Goal: Transaction & Acquisition: Purchase product/service

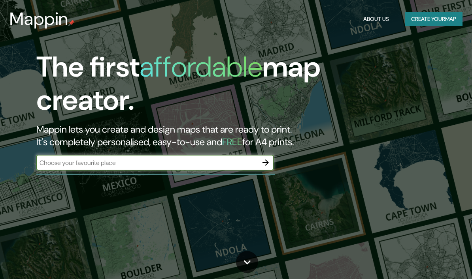
click at [437, 19] on button "Create your map" at bounding box center [434, 19] width 58 height 15
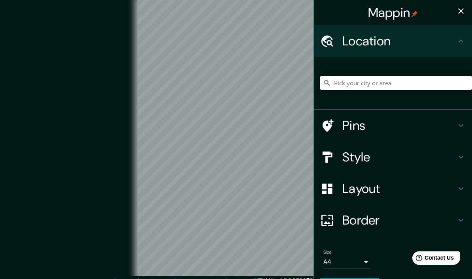
click at [404, 77] on input "Pick your city or area" at bounding box center [396, 83] width 152 height 14
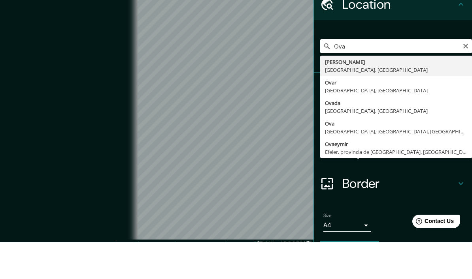
type input "[PERSON_NAME], [GEOGRAPHIC_DATA], [GEOGRAPHIC_DATA]"
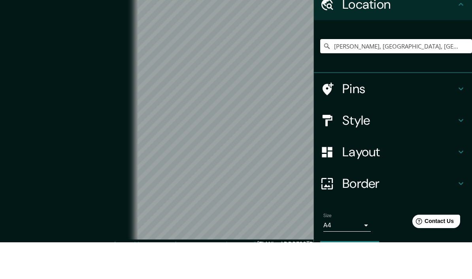
scroll to position [18, 0]
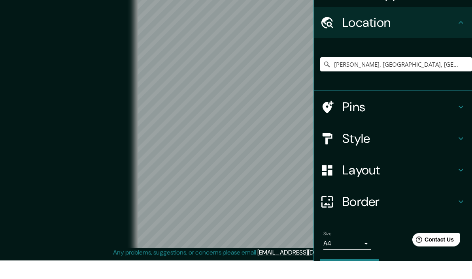
click at [391, 149] on h4 "Style" at bounding box center [399, 157] width 114 height 16
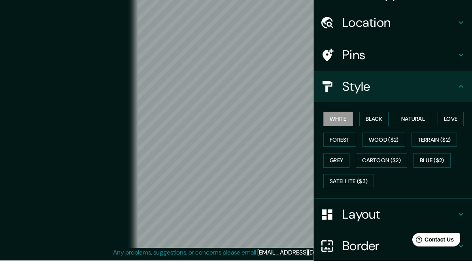
click at [381, 130] on button "Black" at bounding box center [374, 137] width 30 height 15
click at [452, 94] on div "Style" at bounding box center [393, 105] width 158 height 32
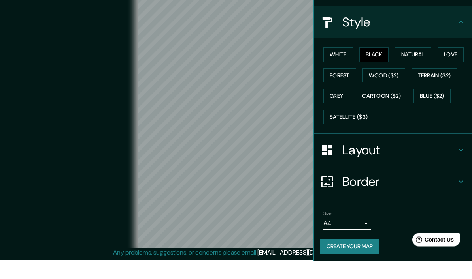
scroll to position [64, 0]
click at [370, 259] on button "Create your map" at bounding box center [349, 266] width 59 height 15
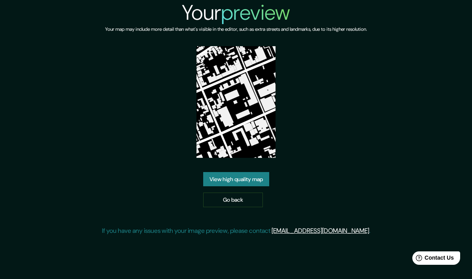
click at [260, 185] on link "View high quality map" at bounding box center [236, 179] width 66 height 15
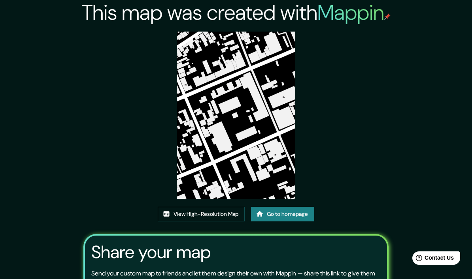
click at [295, 222] on link "Go to homepage" at bounding box center [282, 214] width 63 height 15
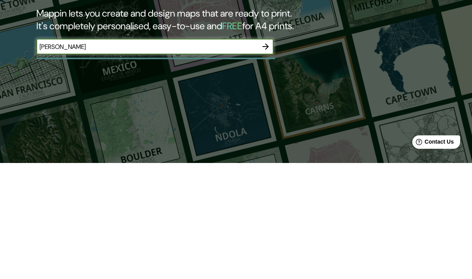
type input "[PERSON_NAME]"
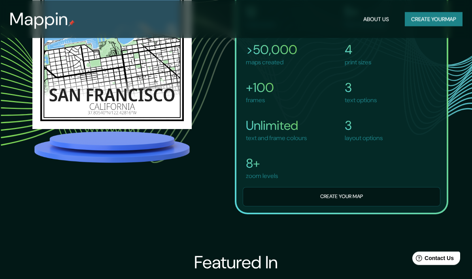
scroll to position [602, 0]
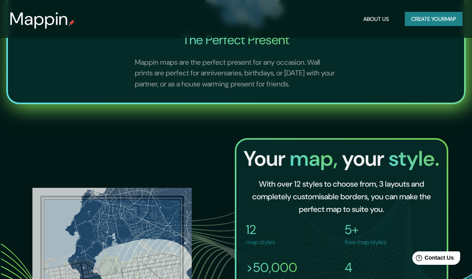
click at [444, 21] on button "Create your map" at bounding box center [434, 19] width 58 height 15
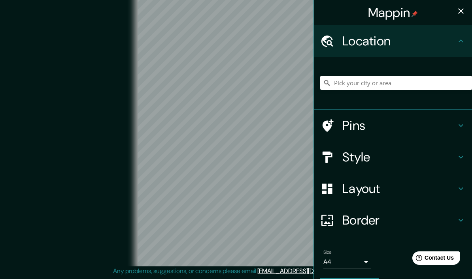
scroll to position [37, 0]
click at [404, 85] on input "Pick your city or area" at bounding box center [396, 83] width 152 height 14
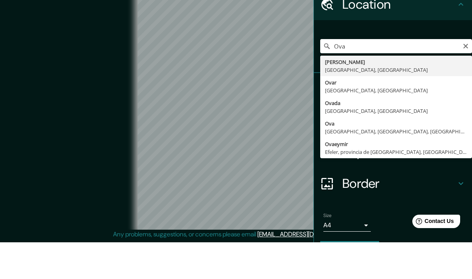
type input "[PERSON_NAME], [GEOGRAPHIC_DATA], [GEOGRAPHIC_DATA]"
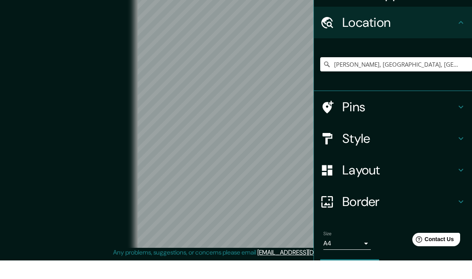
click at [385, 149] on h4 "Style" at bounding box center [399, 157] width 114 height 16
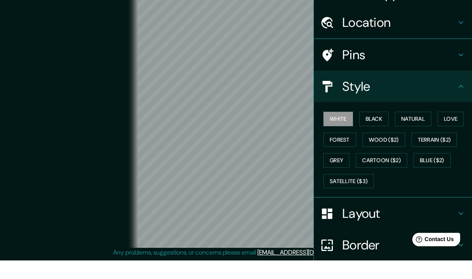
scroll to position [37, 0]
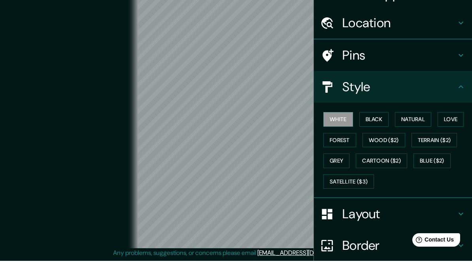
click at [385, 151] on button "Wood ($2)" at bounding box center [383, 158] width 43 height 15
click at [381, 130] on button "Black" at bounding box center [374, 137] width 30 height 15
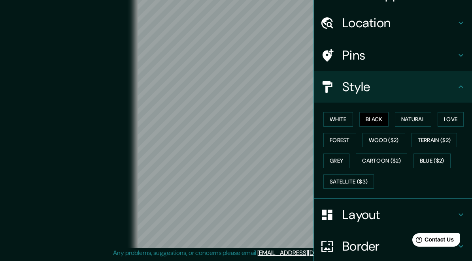
click at [350, 151] on button "Forest" at bounding box center [339, 158] width 33 height 15
click at [401, 130] on button "Natural" at bounding box center [413, 137] width 36 height 15
click at [448, 130] on button "Love" at bounding box center [451, 137] width 26 height 15
click at [344, 172] on button "Grey" at bounding box center [336, 179] width 26 height 15
click at [362, 193] on button "Satellite ($3)" at bounding box center [348, 200] width 51 height 15
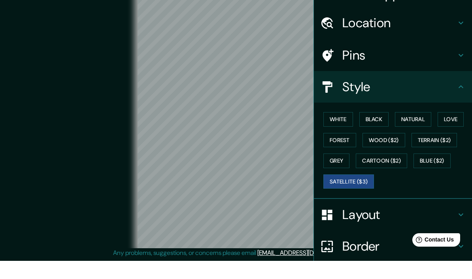
click at [340, 172] on button "Grey" at bounding box center [336, 179] width 26 height 15
click at [351, 193] on button "Satellite ($3)" at bounding box center [348, 200] width 51 height 15
click at [345, 172] on button "Grey" at bounding box center [336, 179] width 26 height 15
click at [345, 193] on button "Satellite ($3)" at bounding box center [348, 200] width 51 height 15
click at [342, 172] on button "Grey" at bounding box center [336, 179] width 26 height 15
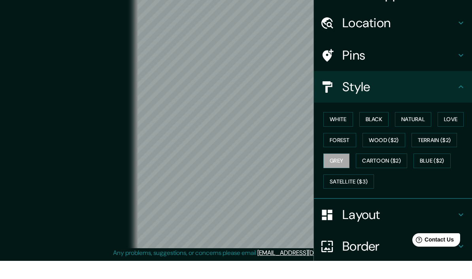
click at [344, 151] on button "Forest" at bounding box center [339, 158] width 33 height 15
click at [374, 151] on button "Wood ($2)" at bounding box center [383, 158] width 43 height 15
click at [452, 151] on button "Terrain ($2)" at bounding box center [434, 158] width 46 height 15
click at [426, 130] on button "Natural" at bounding box center [413, 137] width 36 height 15
click at [377, 130] on button "Black" at bounding box center [374, 137] width 30 height 15
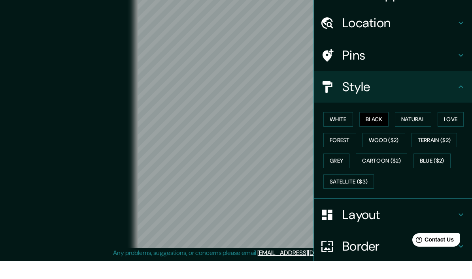
click at [377, 130] on button "Black" at bounding box center [374, 137] width 30 height 15
click at [342, 130] on button "White" at bounding box center [338, 137] width 30 height 15
click at [404, 130] on button "Natural" at bounding box center [413, 137] width 36 height 15
click at [341, 130] on button "White" at bounding box center [338, 137] width 30 height 15
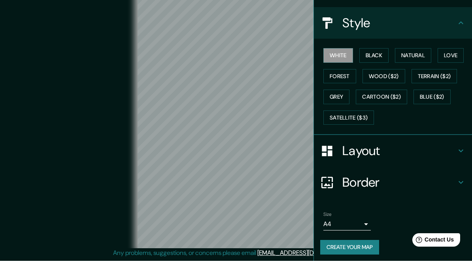
click at [360, 259] on button "Create your map" at bounding box center [349, 266] width 59 height 15
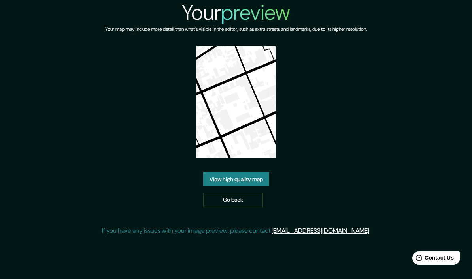
click at [254, 77] on img at bounding box center [235, 102] width 79 height 112
click at [256, 136] on img at bounding box center [235, 102] width 79 height 112
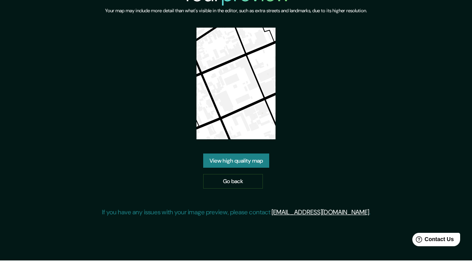
scroll to position [0, 0]
